Goal: Use online tool/utility: Utilize a website feature to perform a specific function

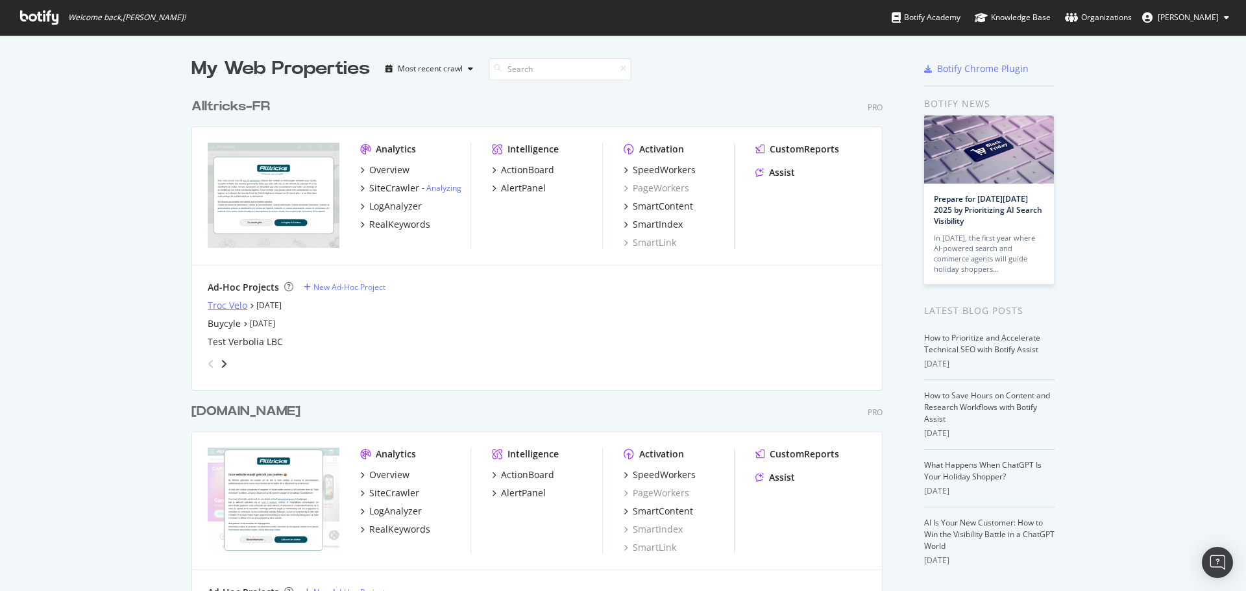
click at [223, 308] on div "Troc Velo" at bounding box center [228, 305] width 40 height 13
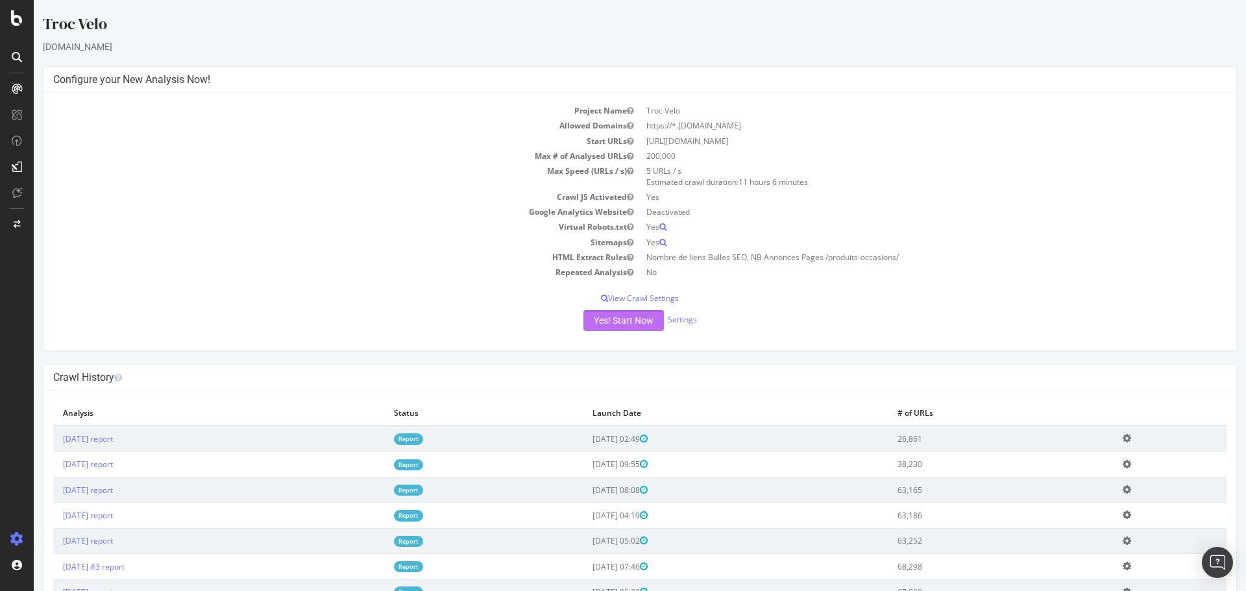
click at [630, 328] on button "Yes! Start Now" at bounding box center [624, 320] width 80 height 21
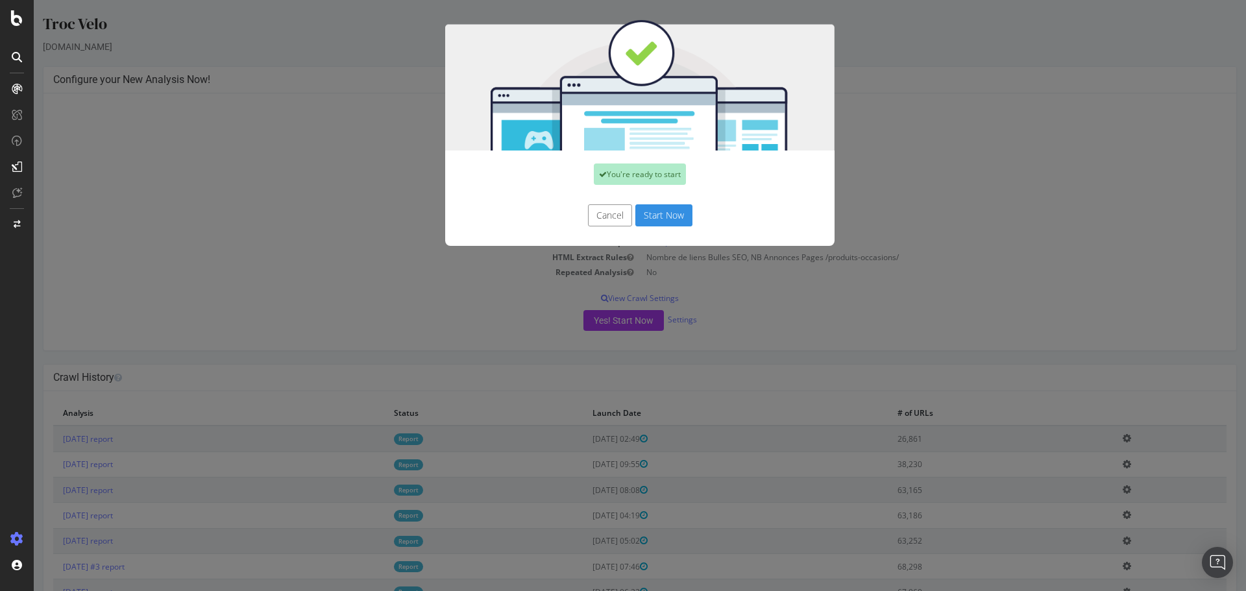
click at [647, 217] on button "Start Now" at bounding box center [664, 215] width 57 height 22
